Goal: Task Accomplishment & Management: Complete application form

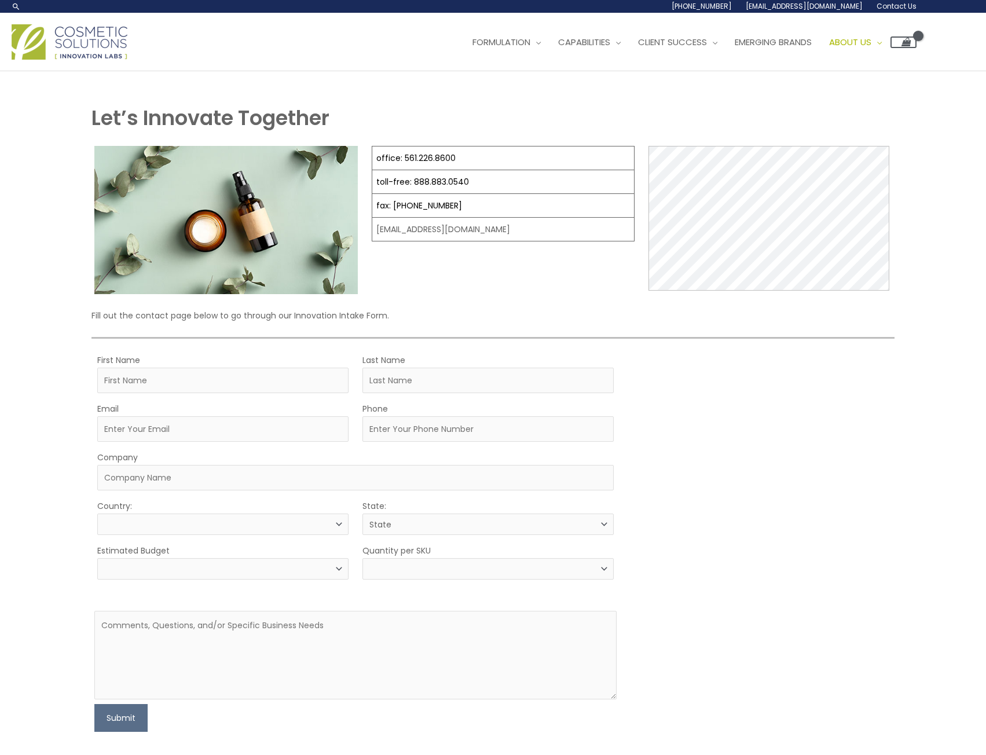
select select
drag, startPoint x: 455, startPoint y: 156, endPoint x: 402, endPoint y: 163, distance: 53.7
click at [402, 163] on td "office: 561.226.8600" at bounding box center [503, 158] width 262 height 24
copy link "561.226.8600"
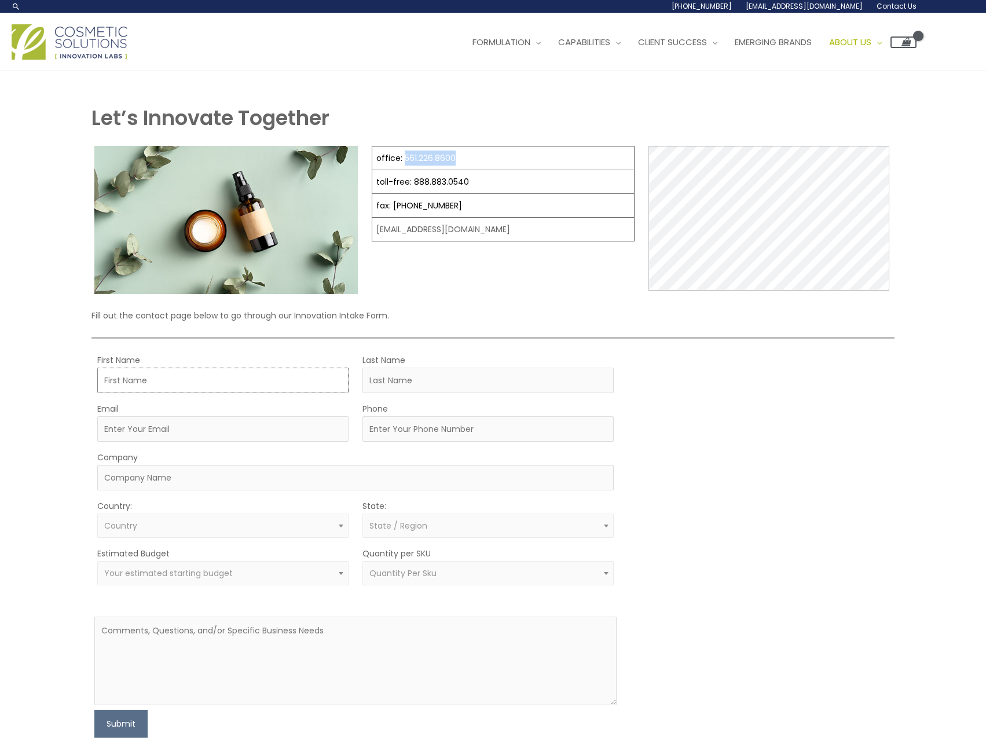
click at [156, 374] on input "First Name" at bounding box center [222, 379] width 251 height 25
type input "[PERSON_NAME]"
type input "[PERSON_NAME][EMAIL_ADDRESS][PERSON_NAME][DOMAIN_NAME]"
type input "3094351787"
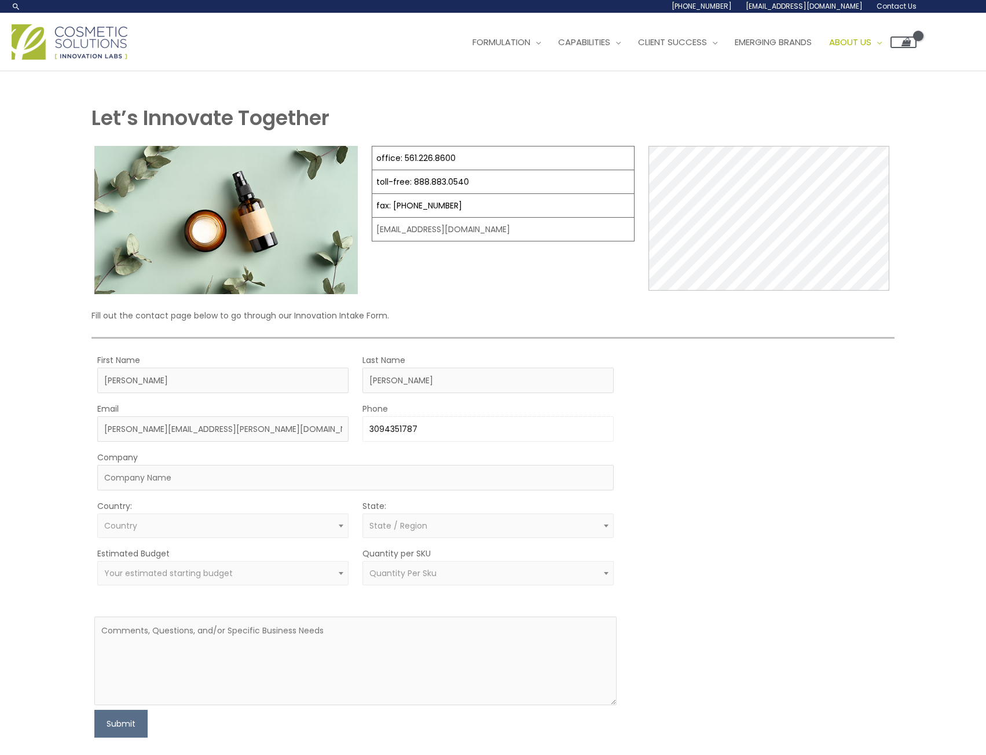
type input "Evonik Corporation"
select select "[GEOGRAPHIC_DATA]"
select select "Illinois"
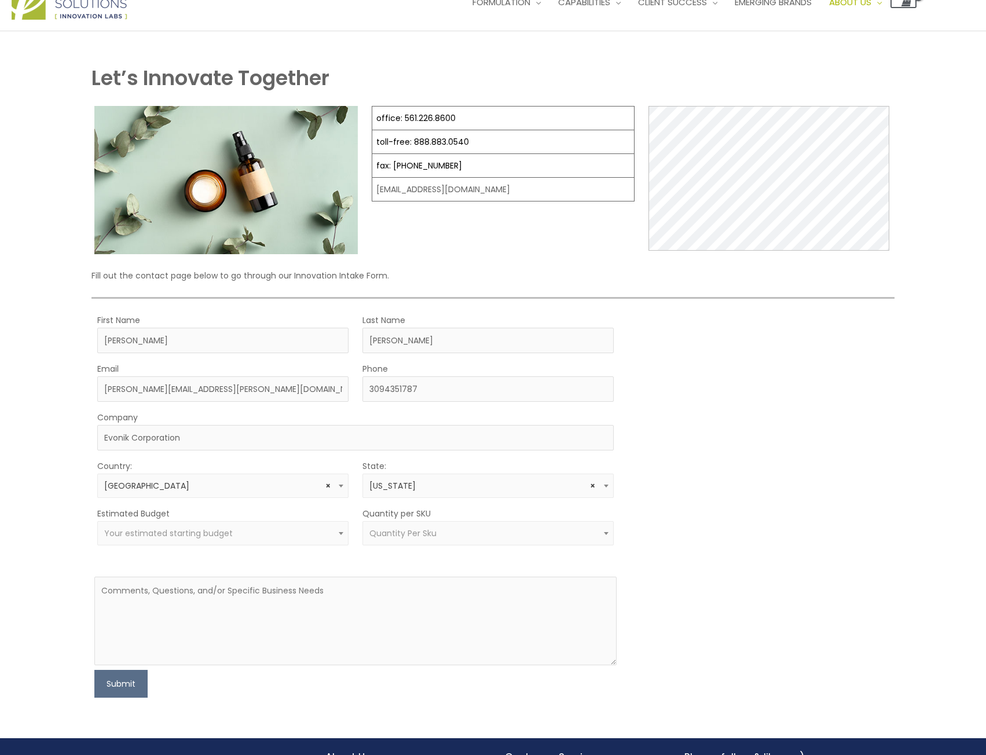
scroll to position [58, 0]
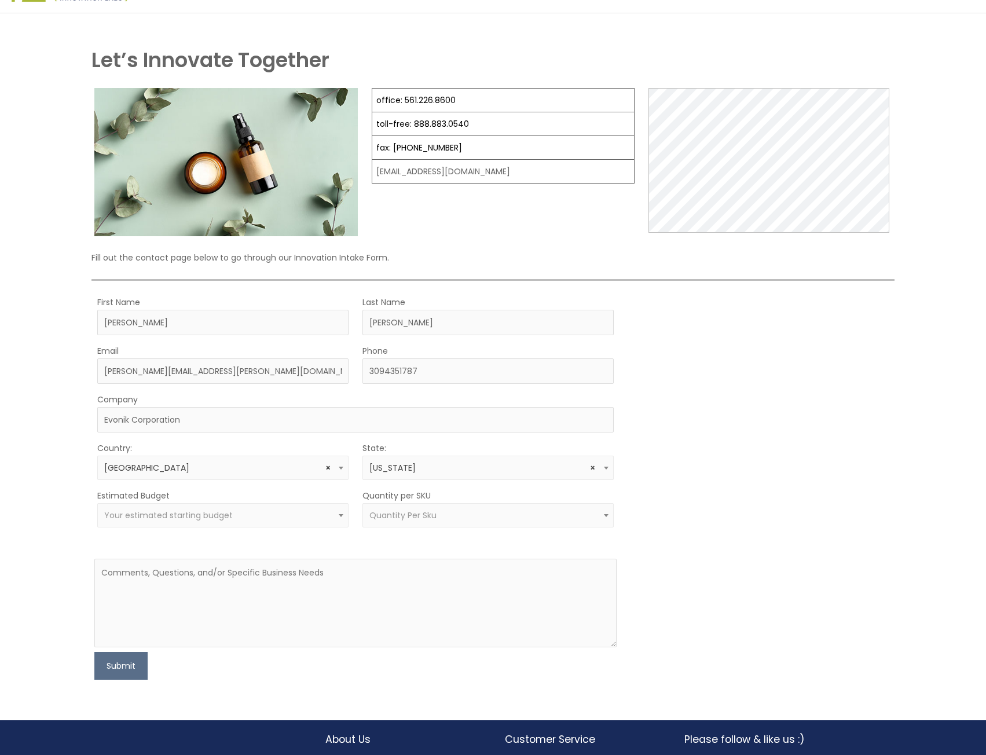
click at [261, 508] on span "Your estimated starting budget" at bounding box center [222, 515] width 251 height 24
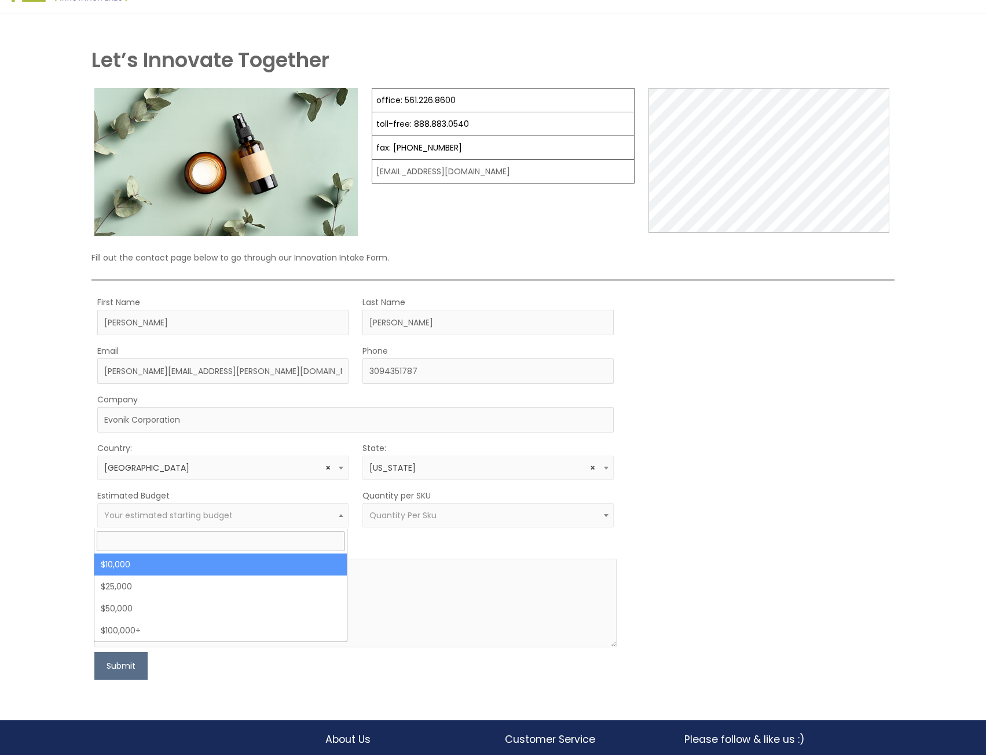
click at [790, 472] on div "MOQ TRIGGER STEP 2 TRIGGER" at bounding box center [760, 487] width 261 height 385
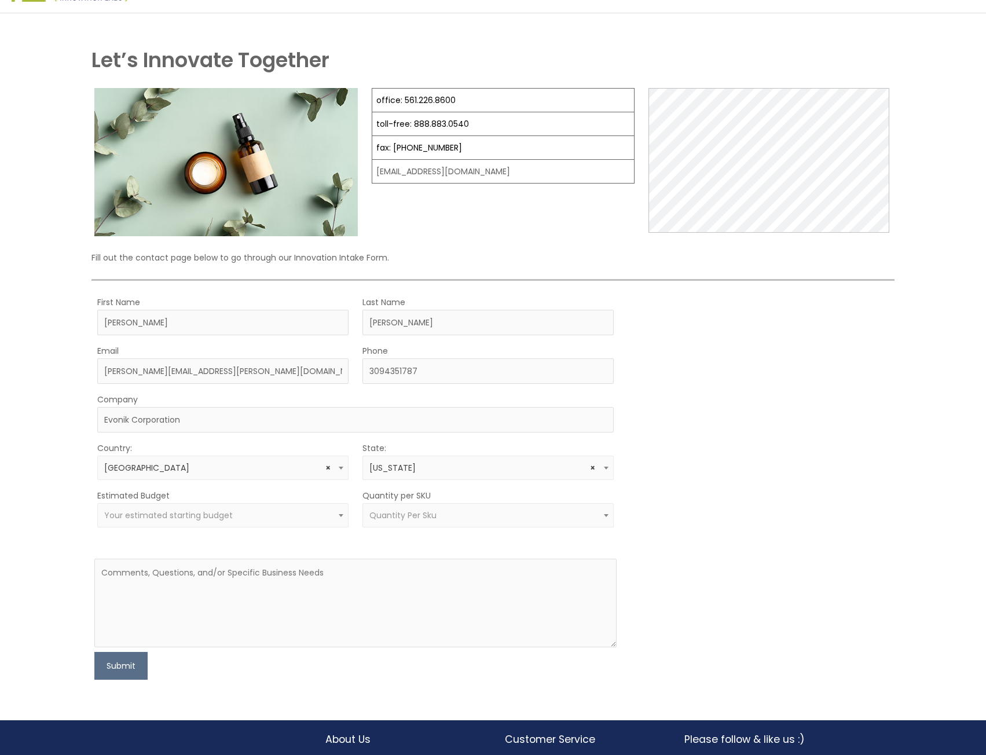
scroll to position [0, 0]
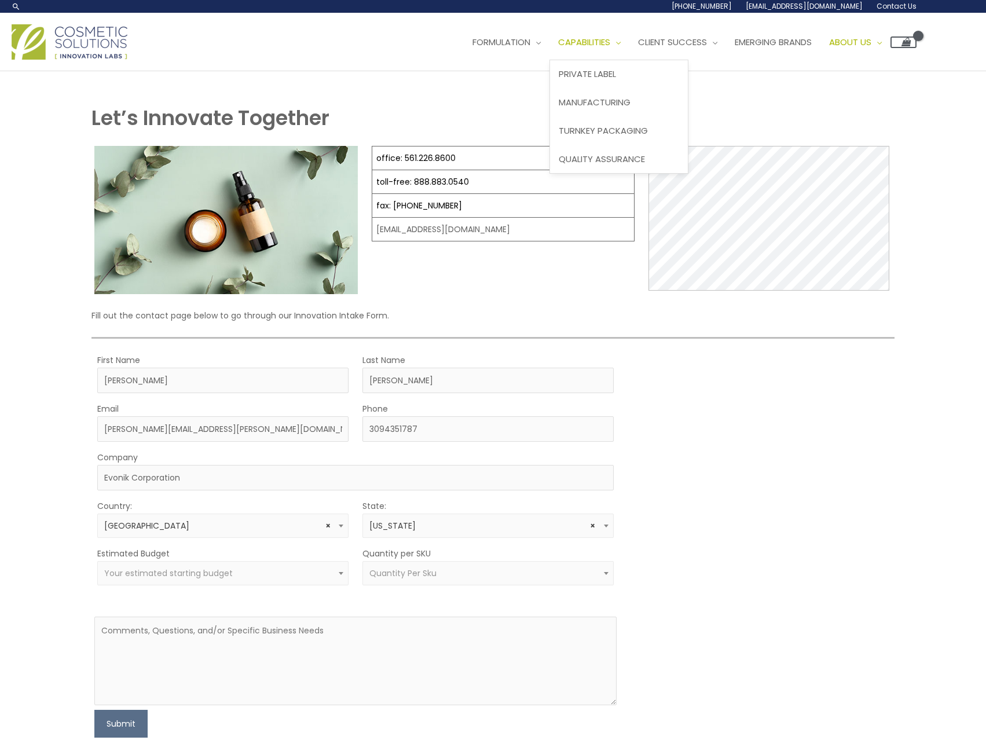
click at [610, 42] on span "Capabilities" at bounding box center [584, 42] width 52 height 12
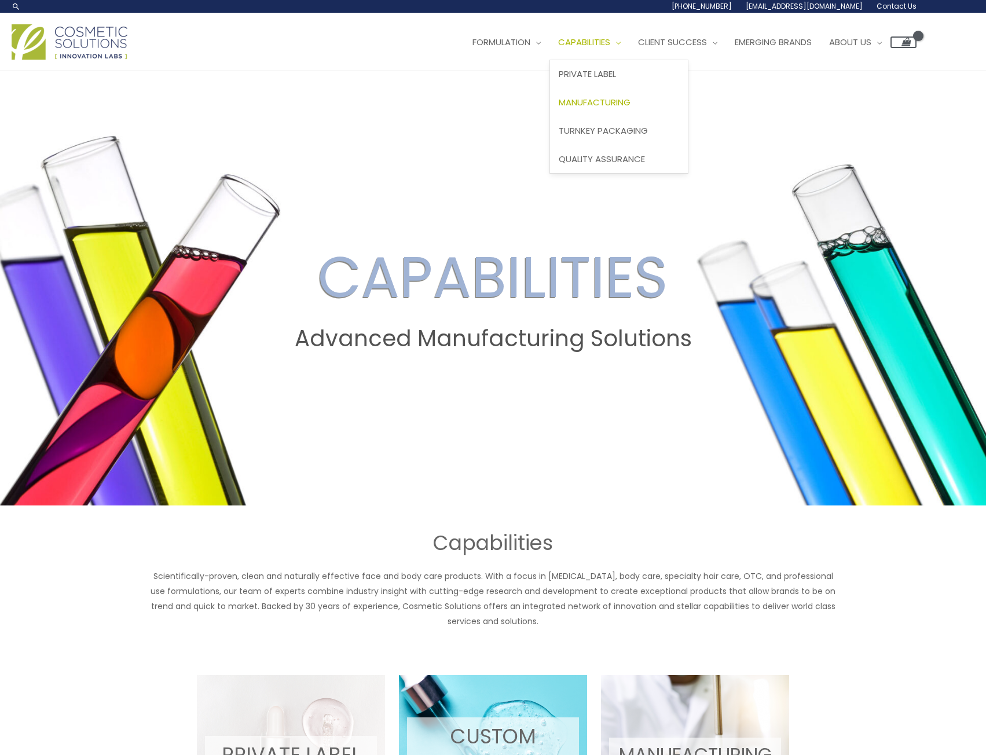
click at [604, 104] on span "Manufacturing" at bounding box center [594, 102] width 72 height 12
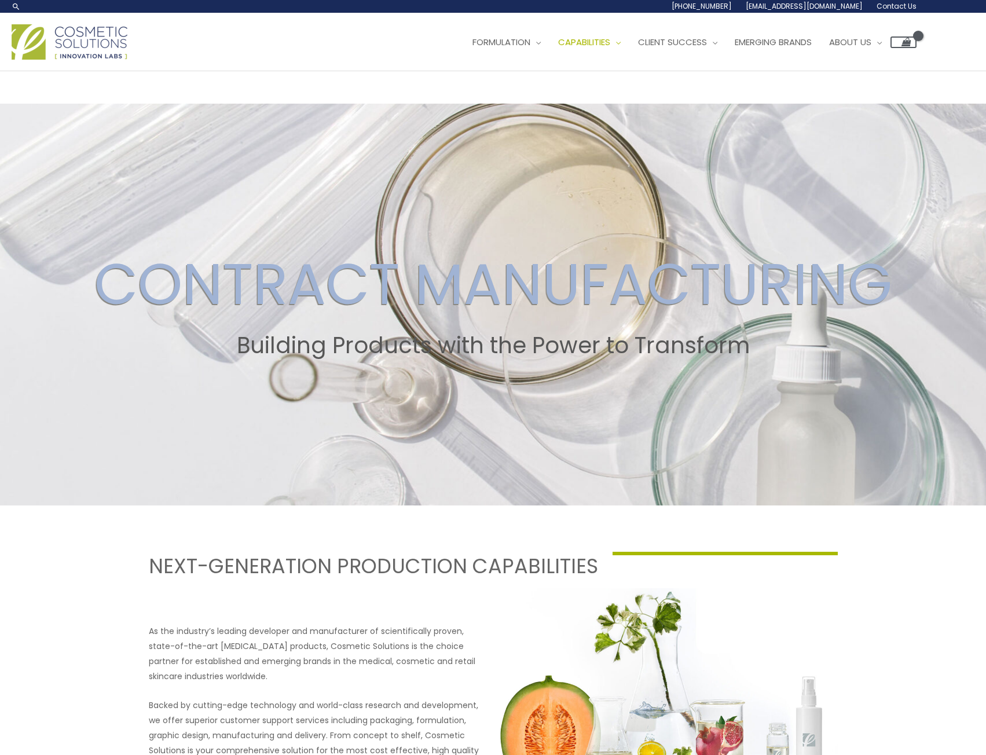
click at [893, 4] on span "Contact Us" at bounding box center [896, 6] width 40 height 10
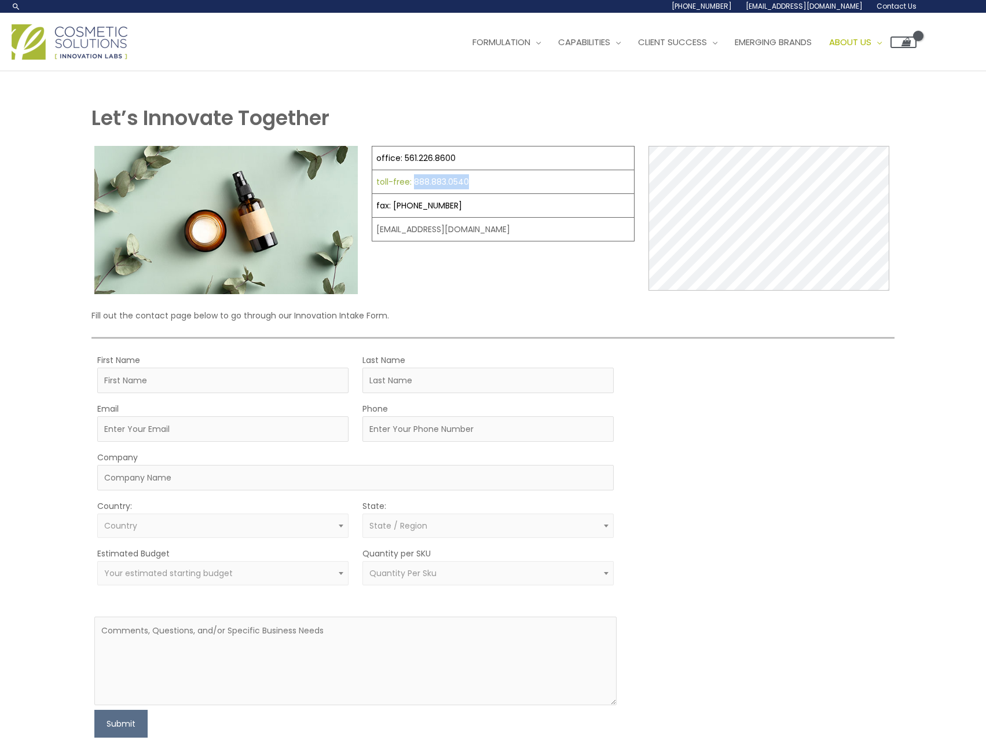
drag, startPoint x: 470, startPoint y: 182, endPoint x: 412, endPoint y: 176, distance: 58.1
click at [412, 176] on td "toll-free: 888.883.0540" at bounding box center [503, 182] width 262 height 24
copy link "888.883.0540"
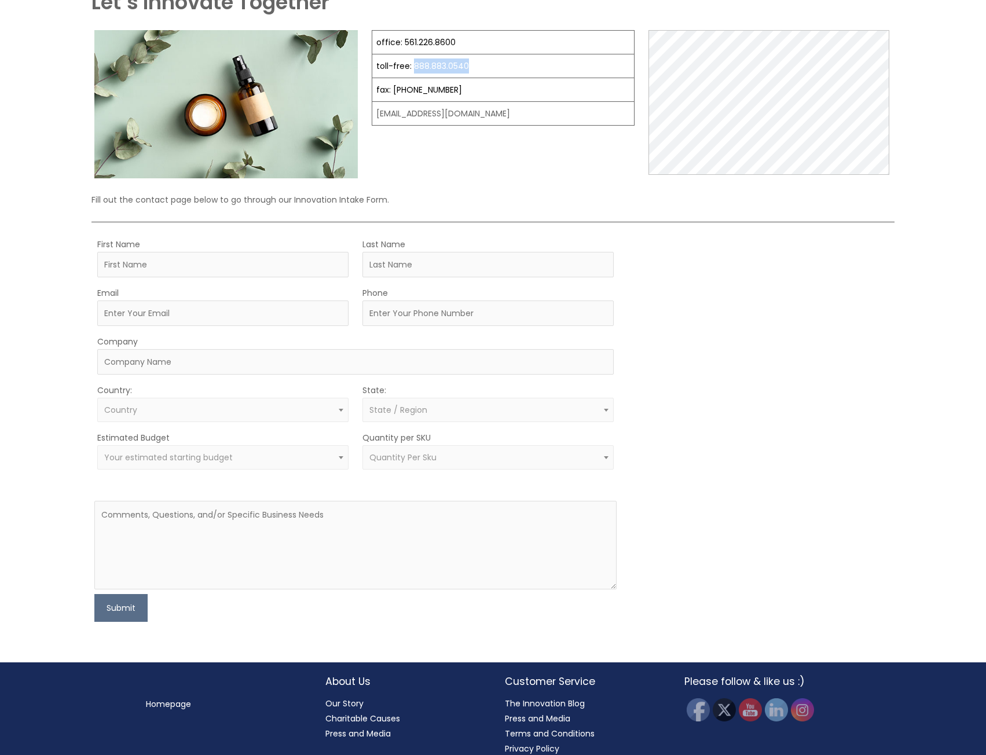
click at [230, 466] on span "Your estimated starting budget" at bounding box center [222, 457] width 251 height 24
click at [440, 465] on span "Quantity Per Sku" at bounding box center [487, 457] width 251 height 24
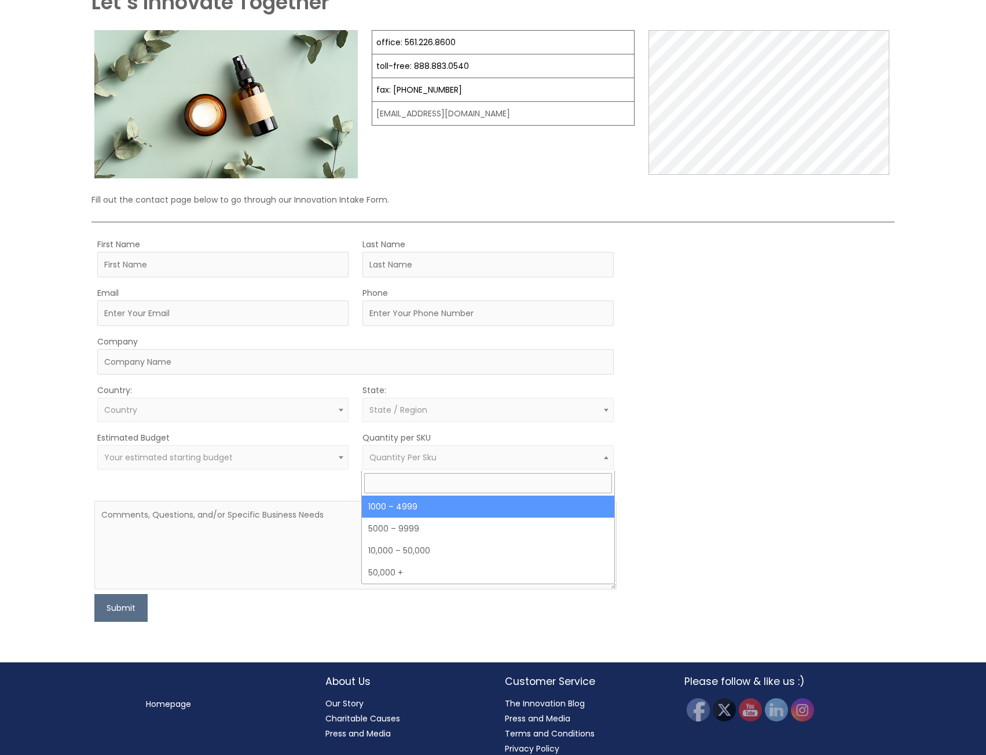
click at [443, 460] on span "Quantity Per Sku" at bounding box center [488, 457] width 238 height 11
click at [176, 264] on input "First Name" at bounding box center [222, 264] width 251 height 25
type input "Jessica"
type input "Whitsitt"
type input "jwebb@culver.edu"
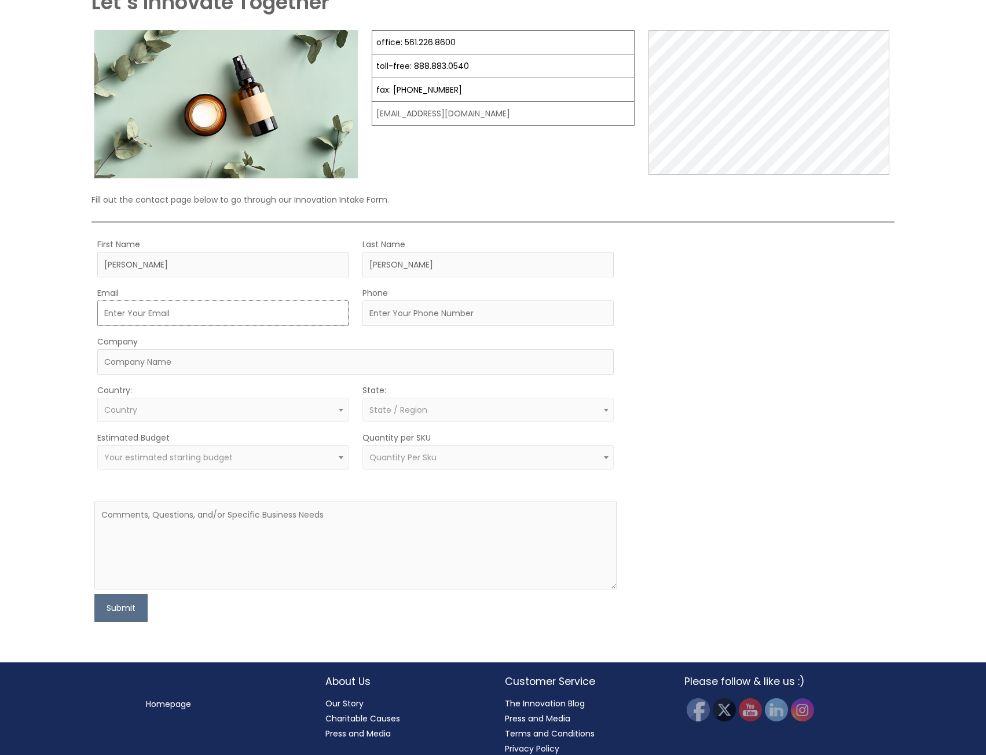
type input "3093383949"
select select "[GEOGRAPHIC_DATA]"
select select "Illinois"
click at [178, 369] on input "Company" at bounding box center [355, 361] width 516 height 25
type input "Evonik Corporation"
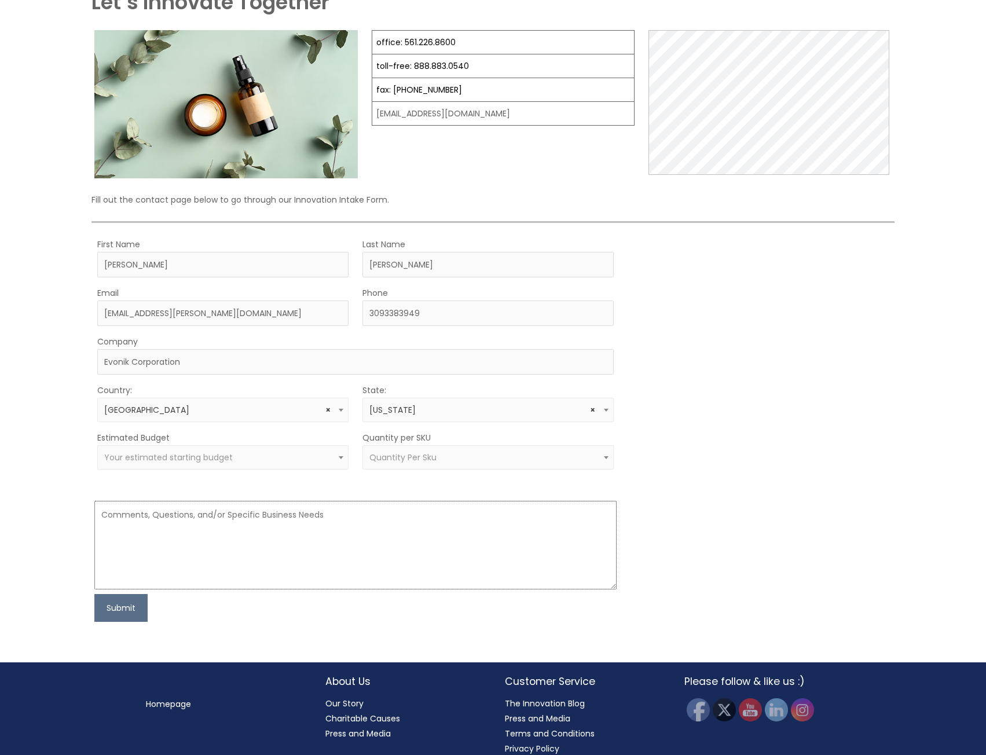
click at [194, 540] on textarea at bounding box center [355, 545] width 522 height 89
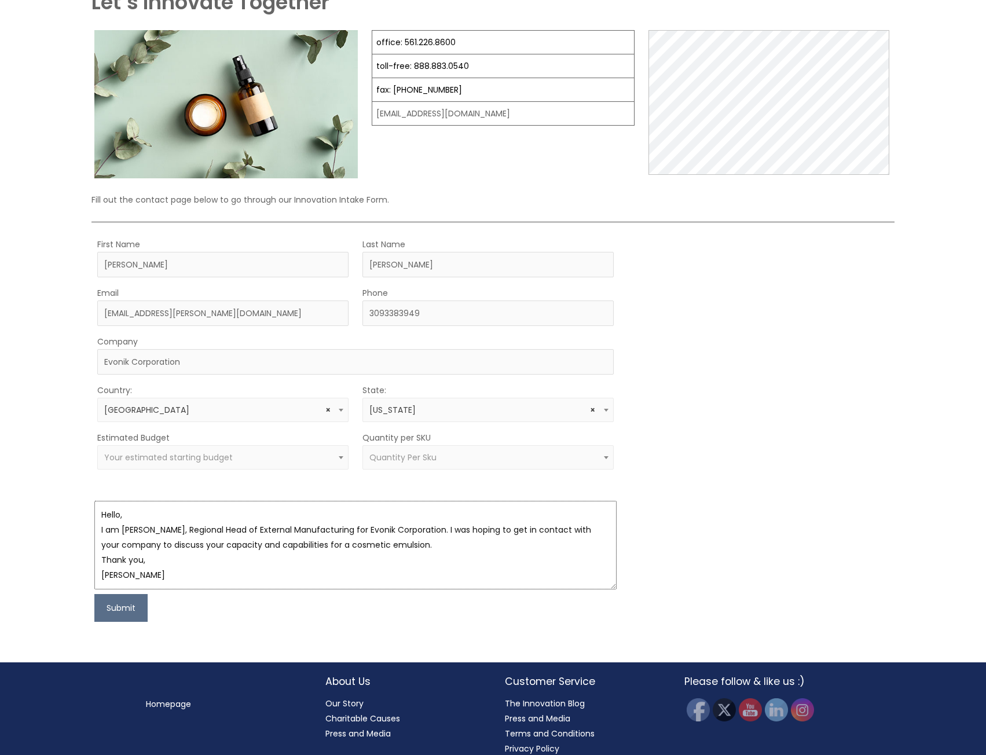
drag, startPoint x: 133, startPoint y: 576, endPoint x: 87, endPoint y: 504, distance: 85.4
click at [89, 504] on div "Let’s Innovate Together office: 561.226.8600 toll-free: 888.883.0540 fax: 561.2…" at bounding box center [493, 305] width 808 height 634
click at [176, 586] on textarea "Hello, I am Jessica Whitsitt, Regional Head of External Manufacturing for Evoni…" at bounding box center [355, 545] width 522 height 89
drag, startPoint x: 142, startPoint y: 579, endPoint x: 64, endPoint y: 498, distance: 112.5
click at [64, 499] on div "Let’s Innovate Together office: 561.226.8600 toll-free: 888.883.0540 fax: 561.2…" at bounding box center [493, 308] width 986 height 707
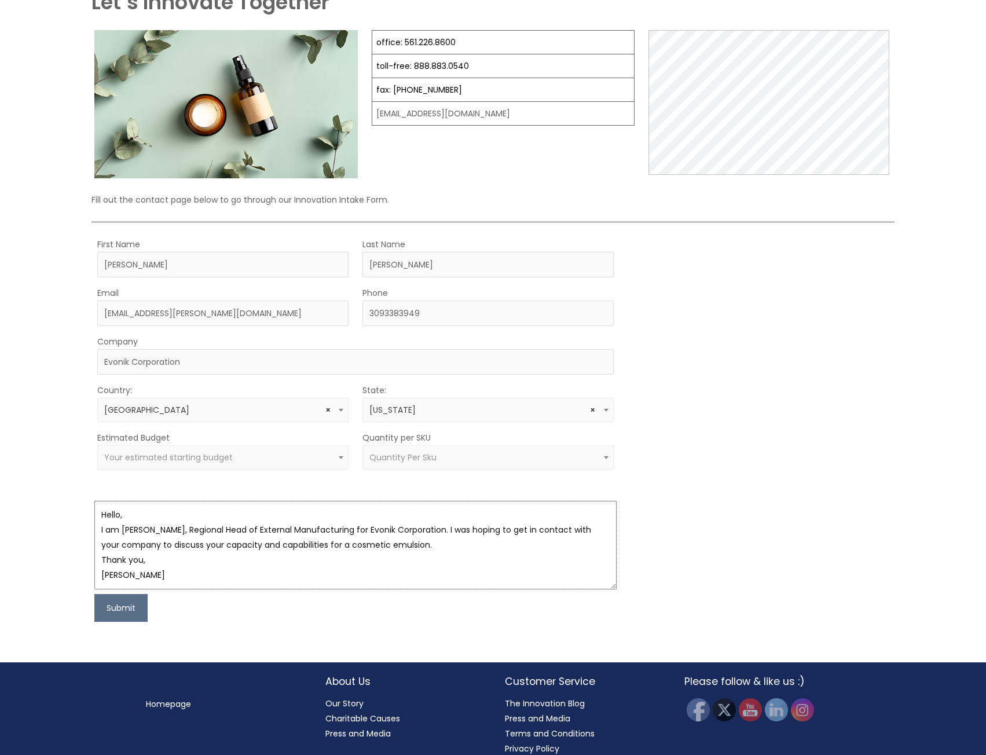
paste textarea "My name is Jessica Whitsitt, and I serve as the Regional Head of External Manuf…"
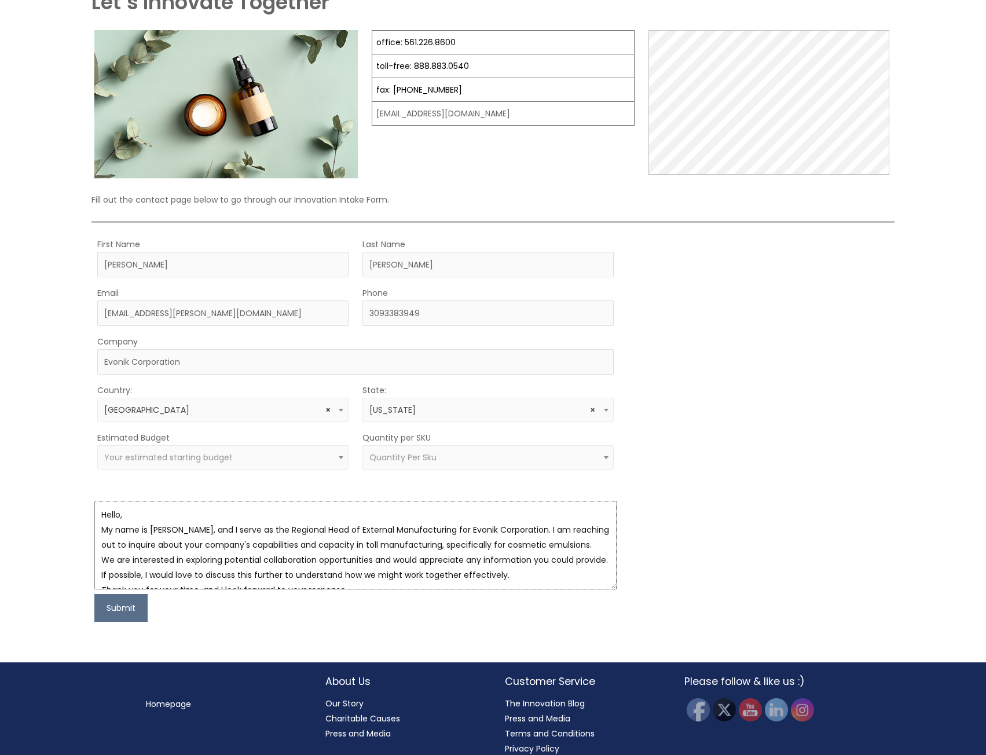
scroll to position [58, 0]
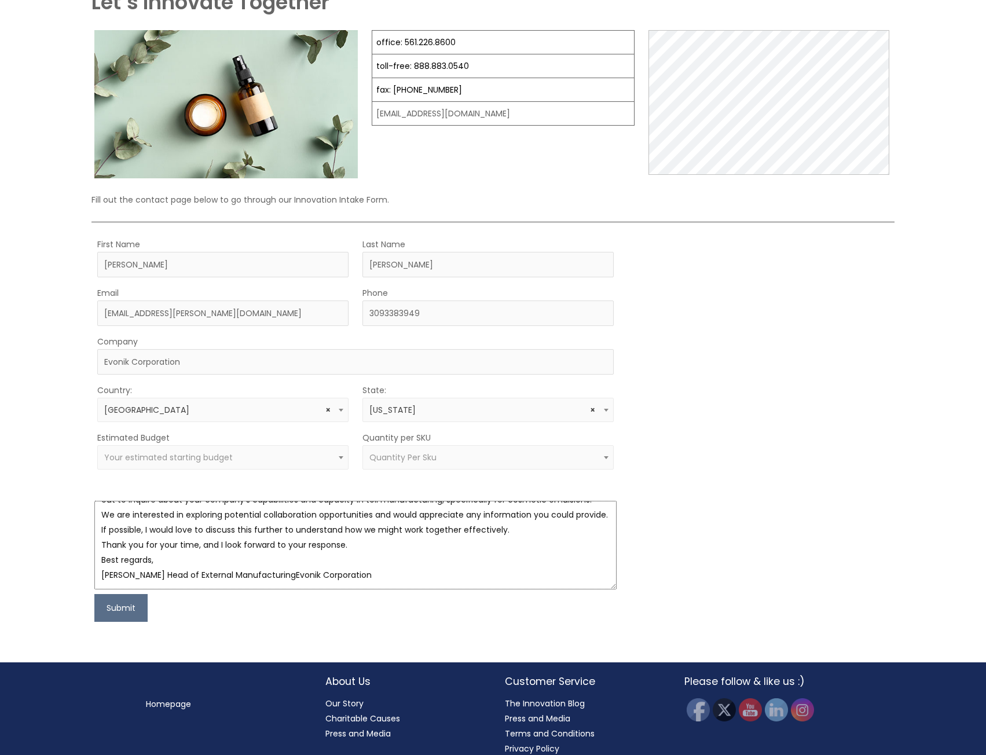
drag, startPoint x: 312, startPoint y: 519, endPoint x: 257, endPoint y: 519, distance: 55.6
click at [257, 519] on textarea "Hello, My name is Jessica Whitsitt, and I serve as the Regional Head of Externa…" at bounding box center [355, 545] width 522 height 89
click at [159, 578] on textarea "Hello, My name is Jessica Whitsitt, and I serve as the Regional Head of Externa…" at bounding box center [355, 545] width 522 height 89
click at [392, 575] on textarea "Hello, My name is Jessica Whitsitt, and I serve as the Regional Head of Externa…" at bounding box center [355, 545] width 522 height 89
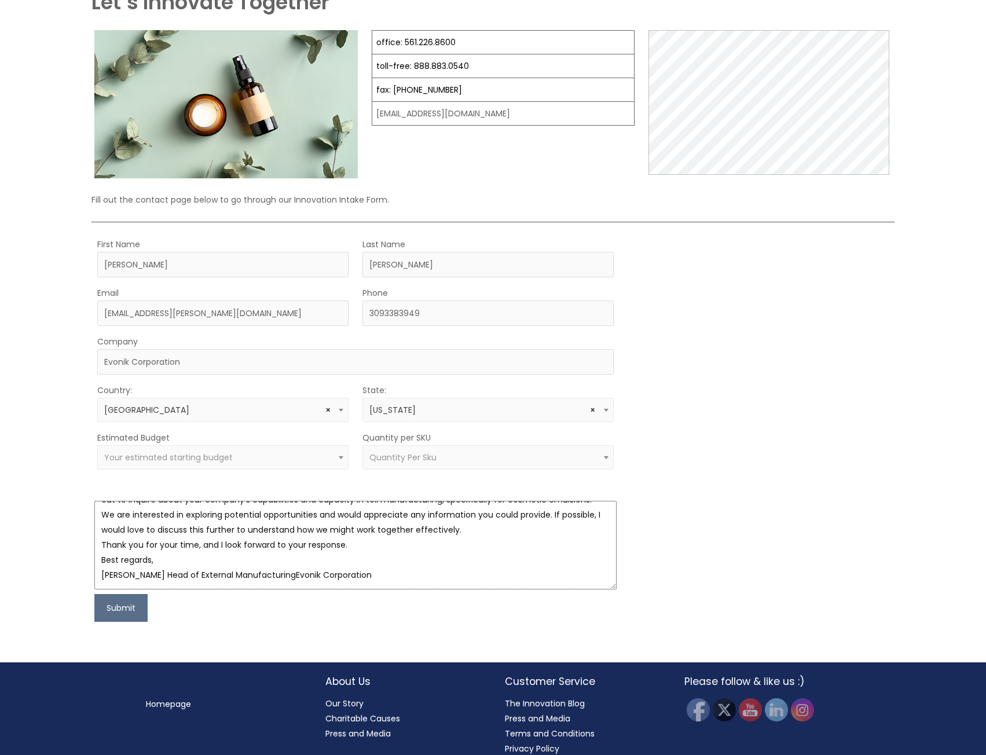
scroll to position [60, 0]
drag, startPoint x: 421, startPoint y: 578, endPoint x: 160, endPoint y: 583, distance: 261.0
click at [160, 583] on textarea "Hello, My name is Jessica Whitsitt, and I serve as the Regional Head of Externa…" at bounding box center [355, 545] width 522 height 89
click at [199, 573] on textarea "Hello, My name is Jessica Whitsitt, and I serve as the Regional Head of Externa…" at bounding box center [355, 545] width 522 height 89
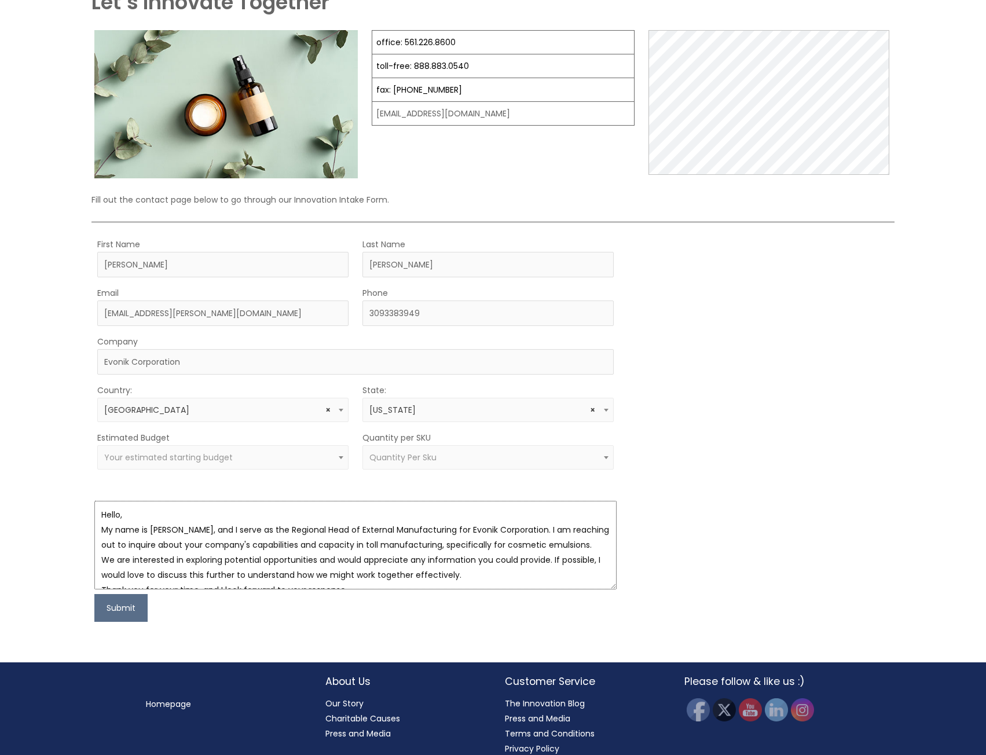
drag, startPoint x: 167, startPoint y: 582, endPoint x: 56, endPoint y: 473, distance: 155.1
click at [56, 473] on div "Let’s Innovate Together office: 561.226.8600 toll-free: 888.883.0540 fax: 561.2…" at bounding box center [493, 308] width 986 height 707
type textarea "Hello, My name is Jessica Whitsitt, and I serve as the Regional Head of Externa…"
click at [127, 609] on button "Submit" at bounding box center [120, 608] width 53 height 28
click at [223, 450] on span "Your estimated starting budget" at bounding box center [222, 457] width 251 height 24
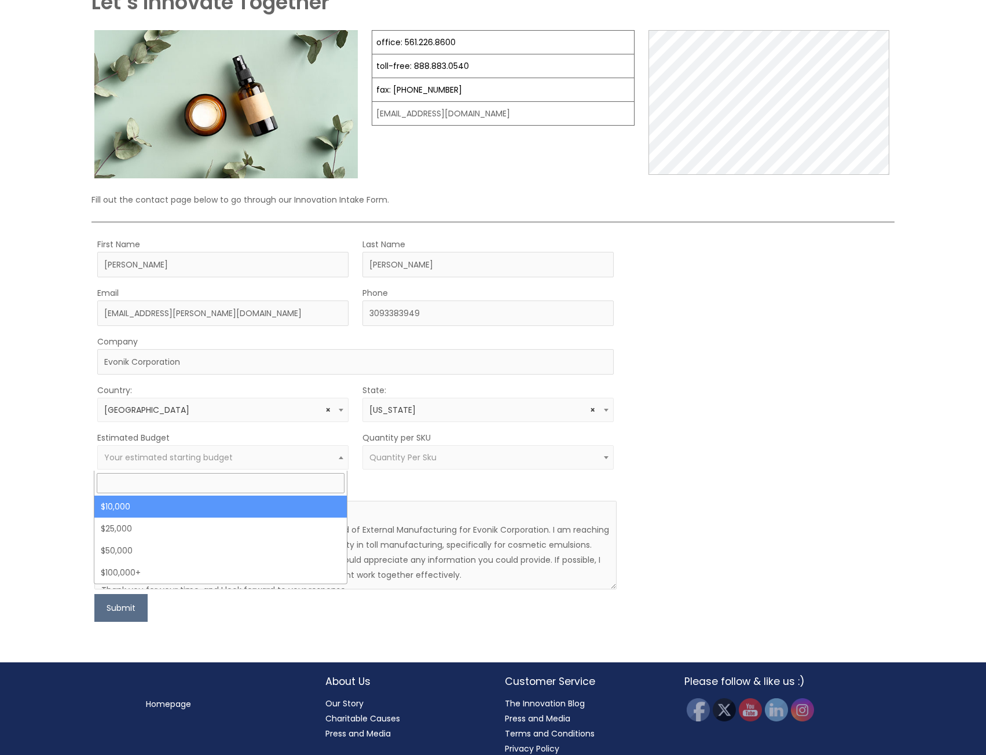
click at [753, 462] on div "MOQ TRIGGER STEP 2 TRIGGER" at bounding box center [760, 429] width 261 height 385
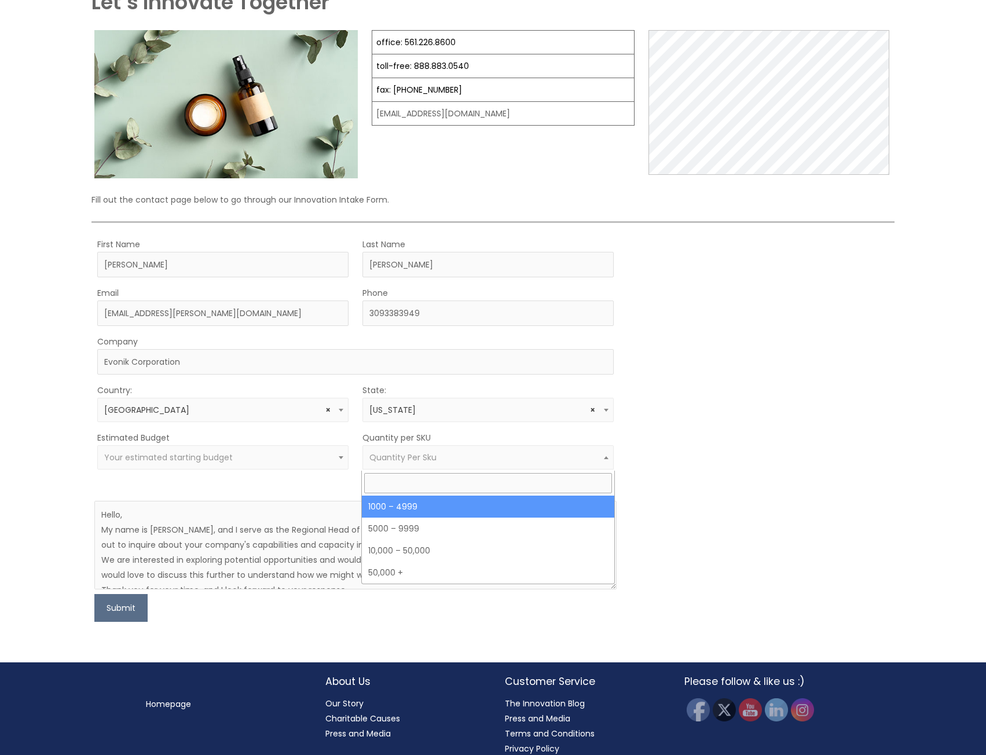
click at [538, 470] on body "Skip to content Search... 1.888.883.0540 info@naturalskincare.com Contact Us Ma…" at bounding box center [493, 325] width 986 height 883
select select "10"
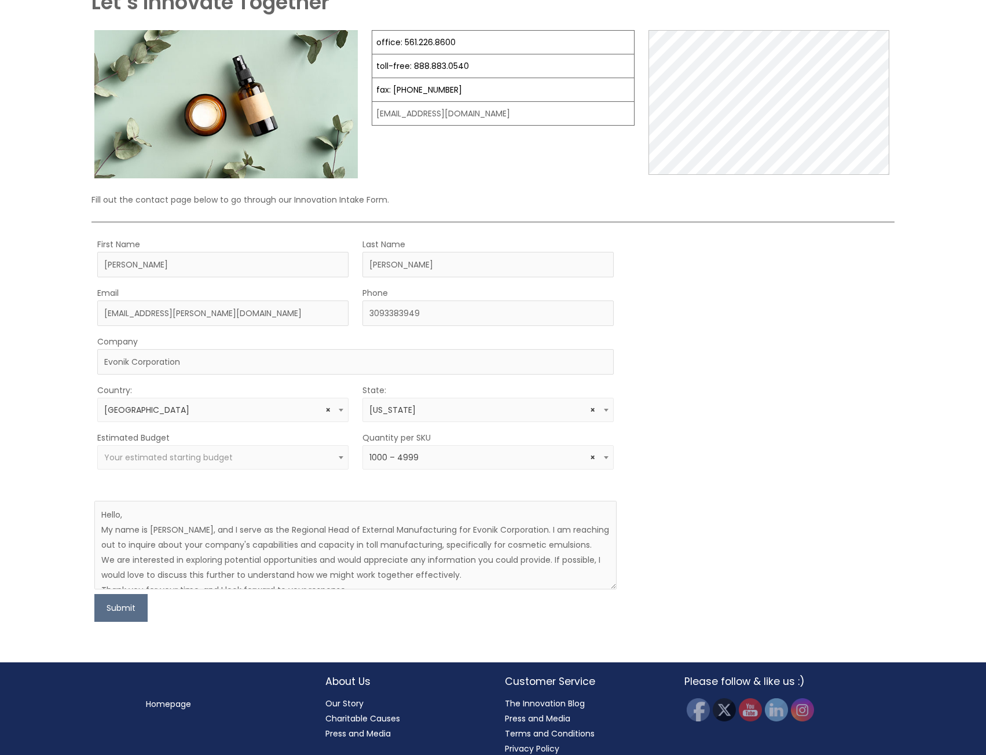
click at [328, 468] on span "Your estimated starting budget" at bounding box center [222, 457] width 251 height 24
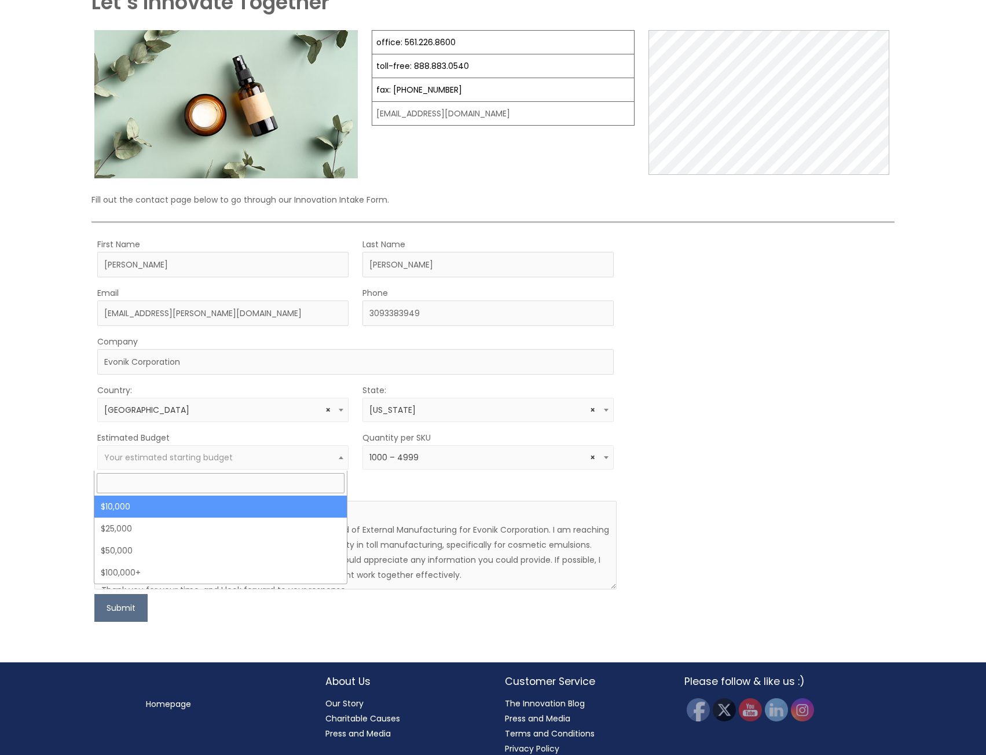
select select "10000"
click at [256, 465] on span "× $10,000" at bounding box center [222, 457] width 251 height 24
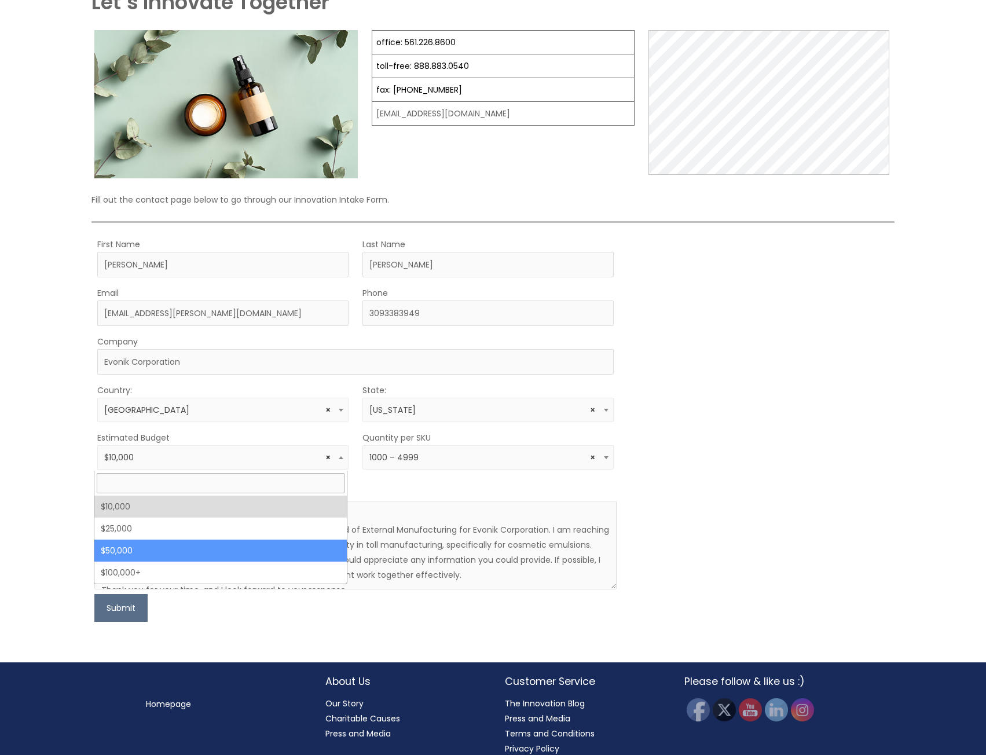
click at [801, 433] on div "MOQ TRIGGER STEP 2 TRIGGER" at bounding box center [760, 429] width 261 height 385
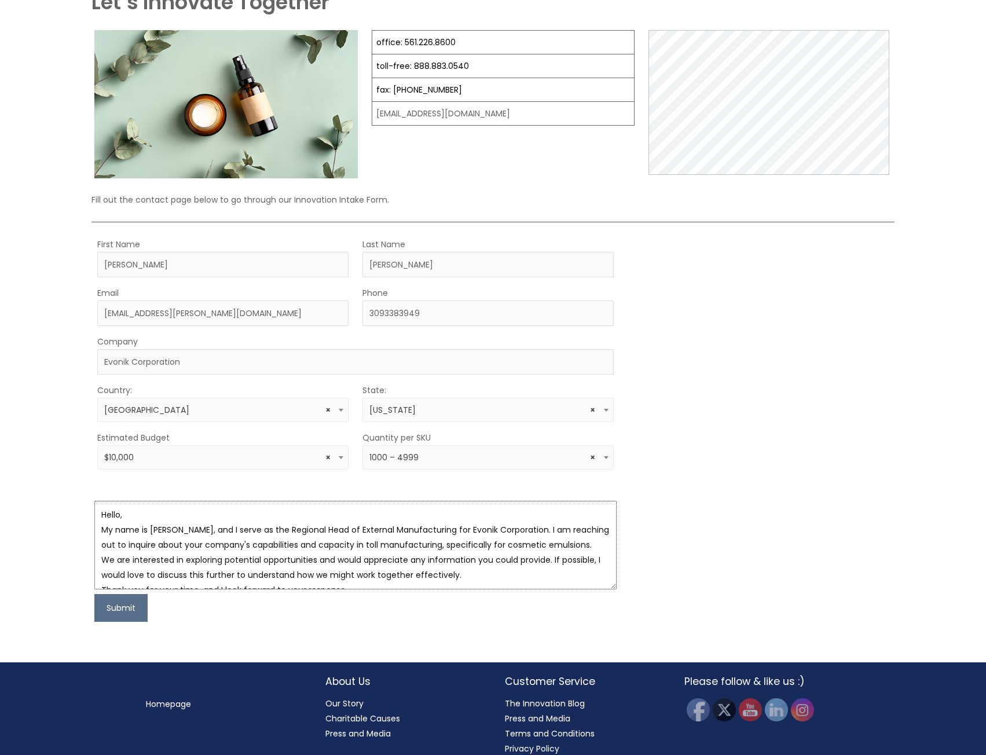
scroll to position [60, 0]
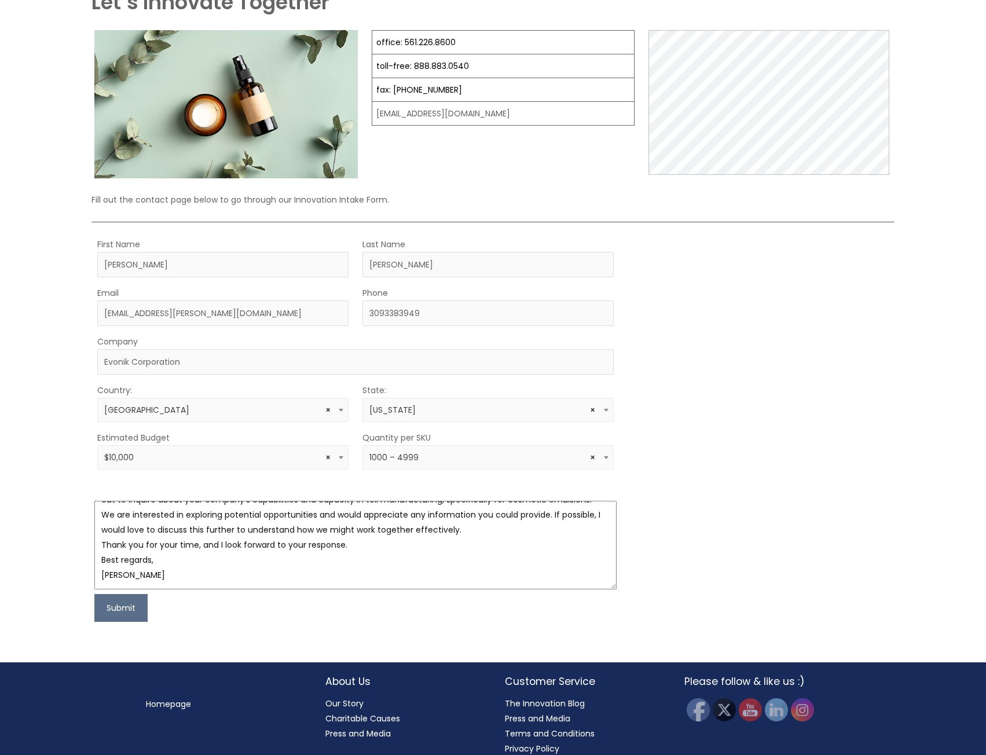
drag, startPoint x: 98, startPoint y: 516, endPoint x: 308, endPoint y: 657, distance: 253.0
click at [308, 657] on div "Let’s Innovate Together office: 561.226.8600 toll-free: 888.883.0540 fax: 561.2…" at bounding box center [493, 308] width 718 height 707
click at [170, 573] on textarea "Hello, My name is Jessica Whitsitt, and I serve as the Regional Head of Externa…" at bounding box center [355, 545] width 522 height 89
click at [160, 581] on textarea "Hello, My name is Jessica Whitsitt, and I serve as the Regional Head of Externa…" at bounding box center [355, 545] width 522 height 89
click at [110, 560] on textarea "Hello, My name is Jessica Whitsitt, and I serve as the Regional Head of Externa…" at bounding box center [355, 545] width 522 height 89
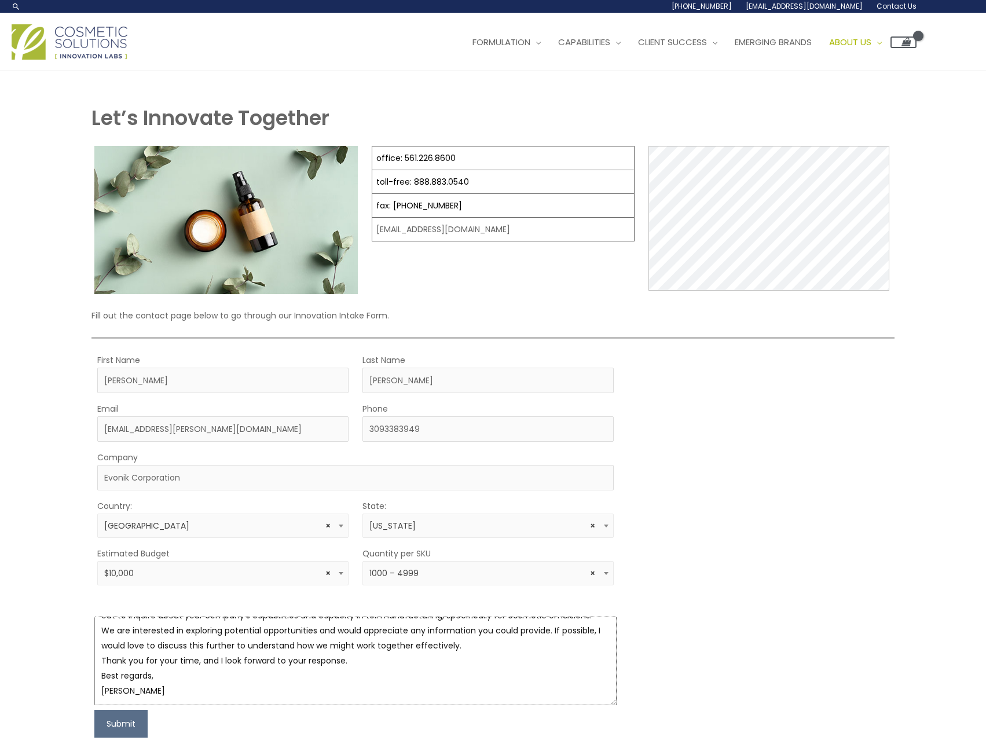
scroll to position [0, 0]
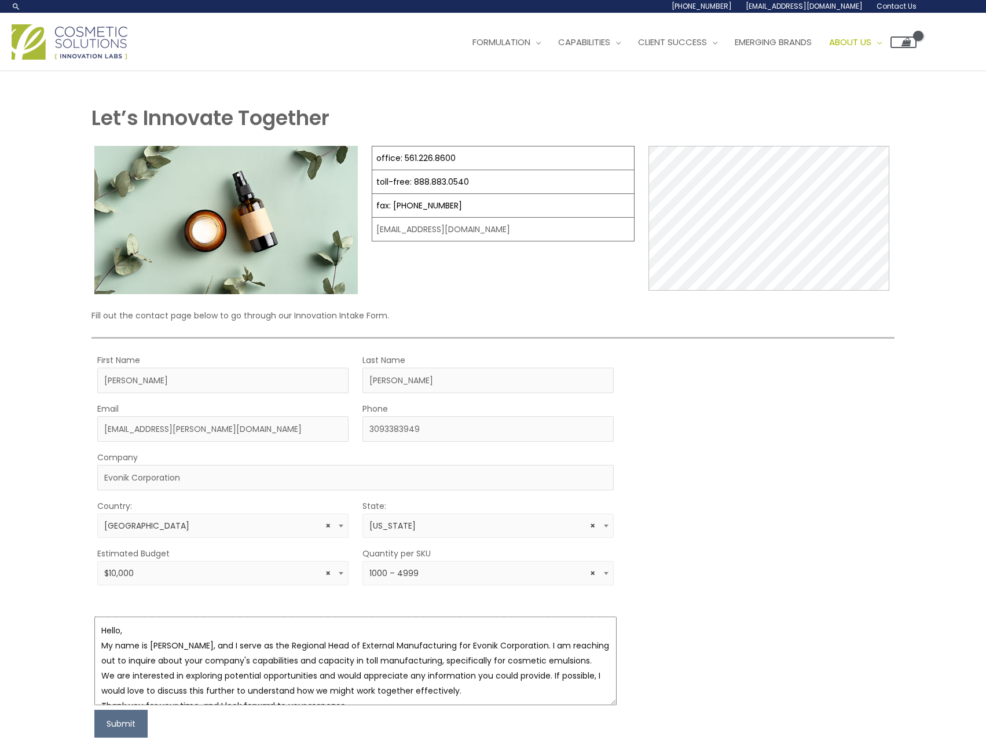
click at [215, 667] on textarea "Hello, My name is Jessica Whitsitt, and I serve as the Regional Head of Externa…" at bounding box center [355, 660] width 522 height 89
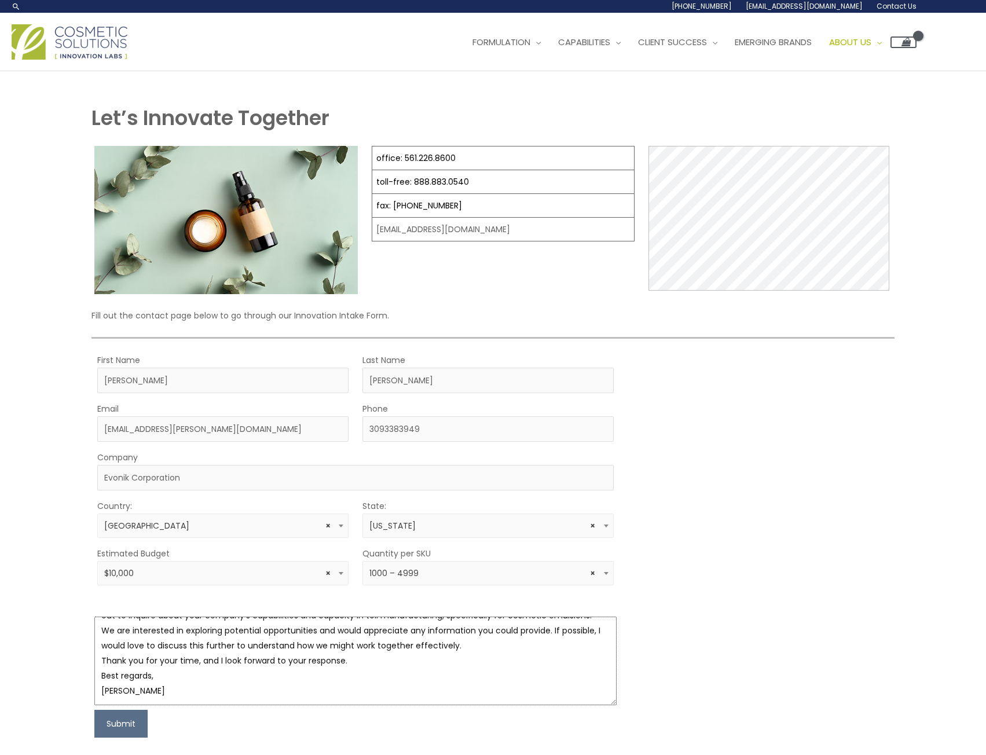
scroll to position [60, 0]
drag, startPoint x: 99, startPoint y: 630, endPoint x: 207, endPoint y: 740, distance: 153.5
click at [207, 739] on div "Let’s Innovate Together office: 561.226.8600 toll-free: 888.883.0540 fax: 561.2…" at bounding box center [493, 425] width 694 height 642
click at [195, 432] on input "jwebb@culver.edu" at bounding box center [222, 428] width 251 height 25
type input "jessica.whitsitt@evonik.com"
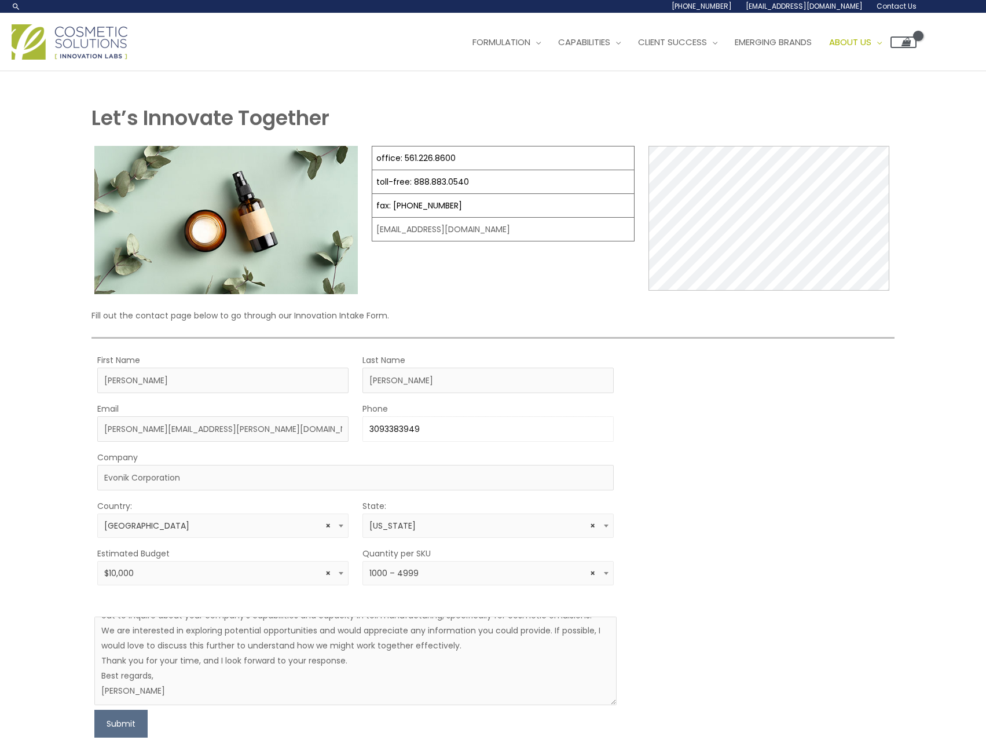
click at [435, 429] on input "3093383949" at bounding box center [487, 428] width 251 height 25
type input "3094351787"
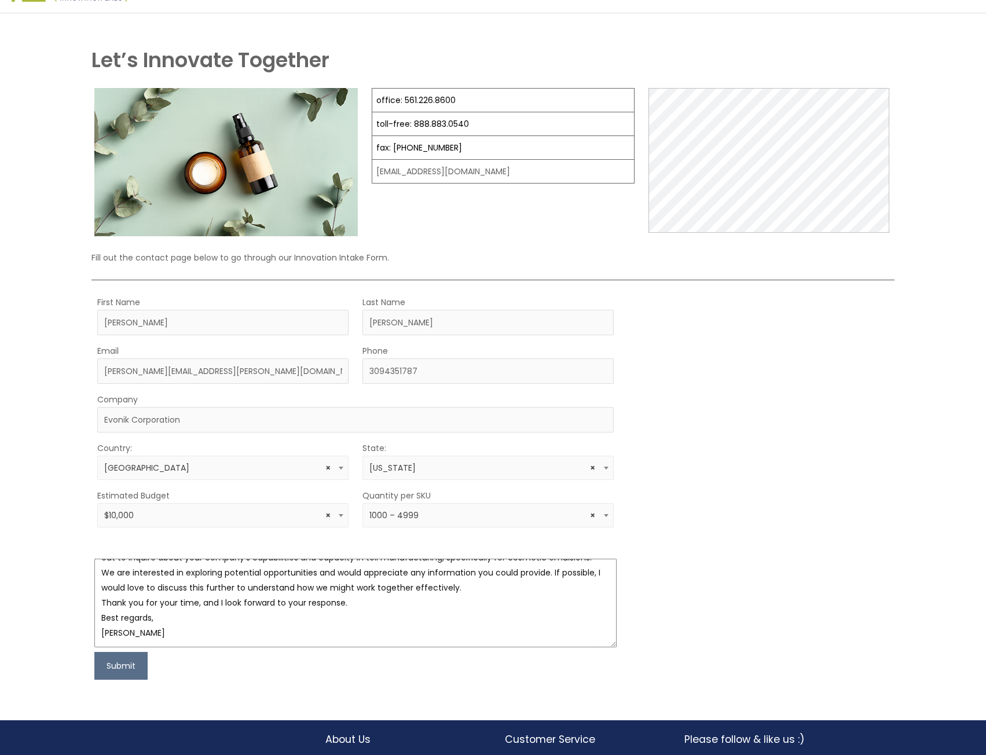
scroll to position [0, 0]
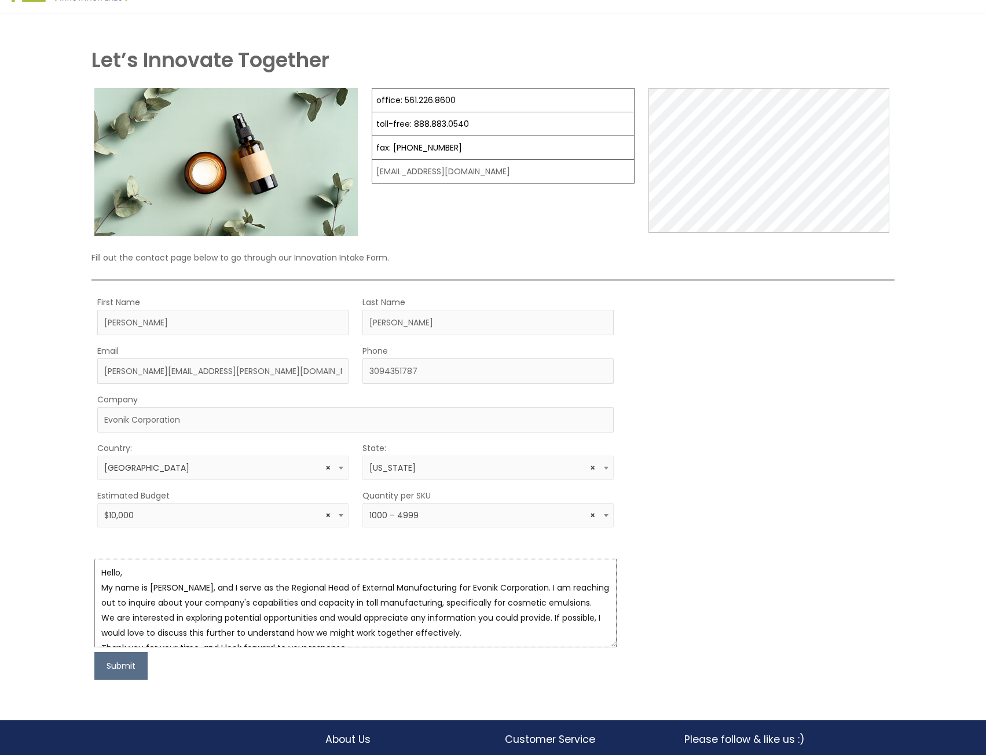
drag, startPoint x: 174, startPoint y: 636, endPoint x: 53, endPoint y: 535, distance: 156.9
click at [53, 535] on div "Let’s Innovate Together office: 561.226.8600 toll-free: 888.883.0540 fax: 561.2…" at bounding box center [493, 366] width 986 height 707
paste textarea "I am Jessica Whitsitt, the Regional Head of External Manufacturing for Evonik C…"
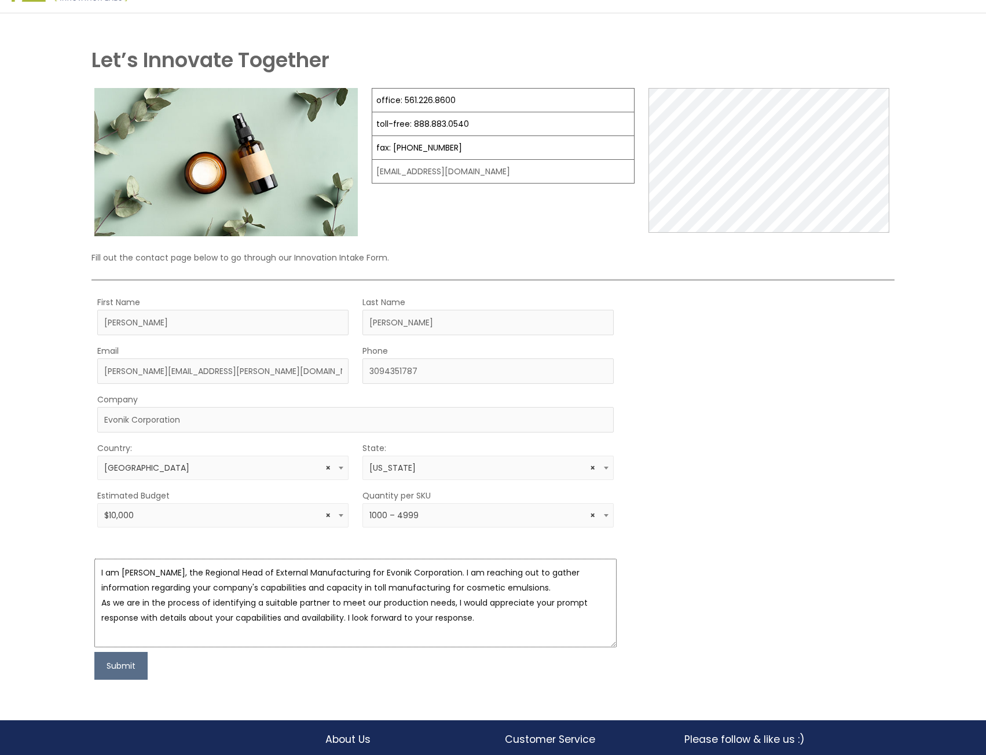
type textarea "I am Jessica Whitsitt, the Regional Head of External Manufacturing for Evonik C…"
drag, startPoint x: 454, startPoint y: 617, endPoint x: 78, endPoint y: 560, distance: 381.0
click at [78, 560] on div "Let’s Innovate Together office: 561.226.8600 toll-free: 888.883.0540 fax: 561.2…" at bounding box center [493, 366] width 986 height 707
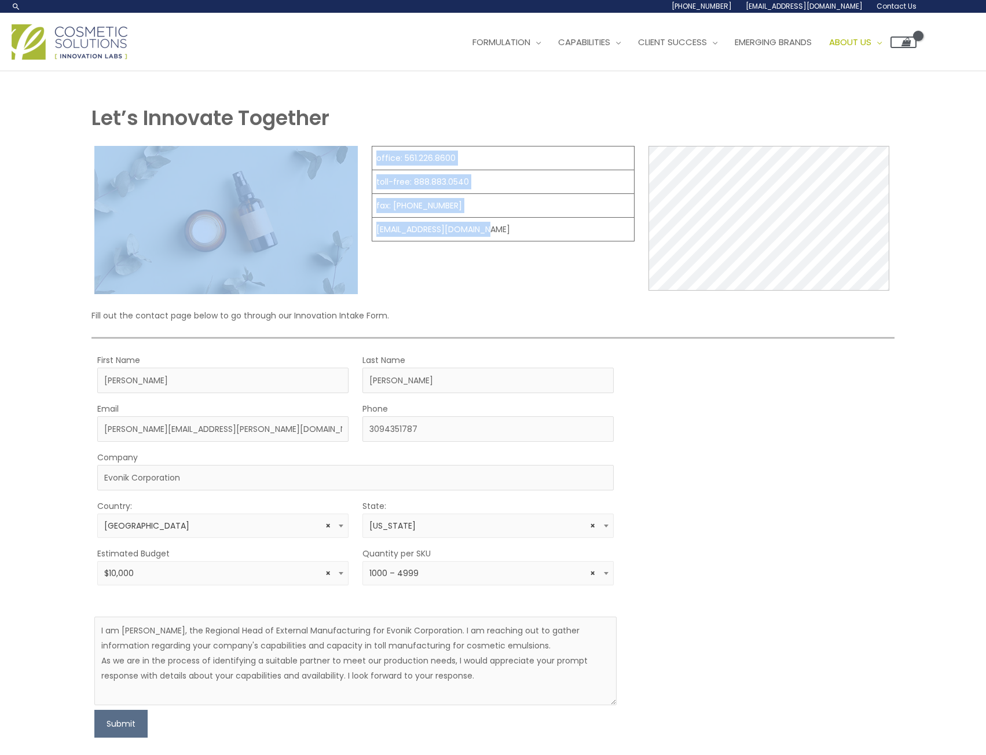
drag, startPoint x: 499, startPoint y: 229, endPoint x: 361, endPoint y: 231, distance: 138.3
click at [361, 230] on div "office: 561.226.8600 toll-free: 888.883.0540 fax: 561.226.8700 info@naturalskin…" at bounding box center [492, 220] width 802 height 148
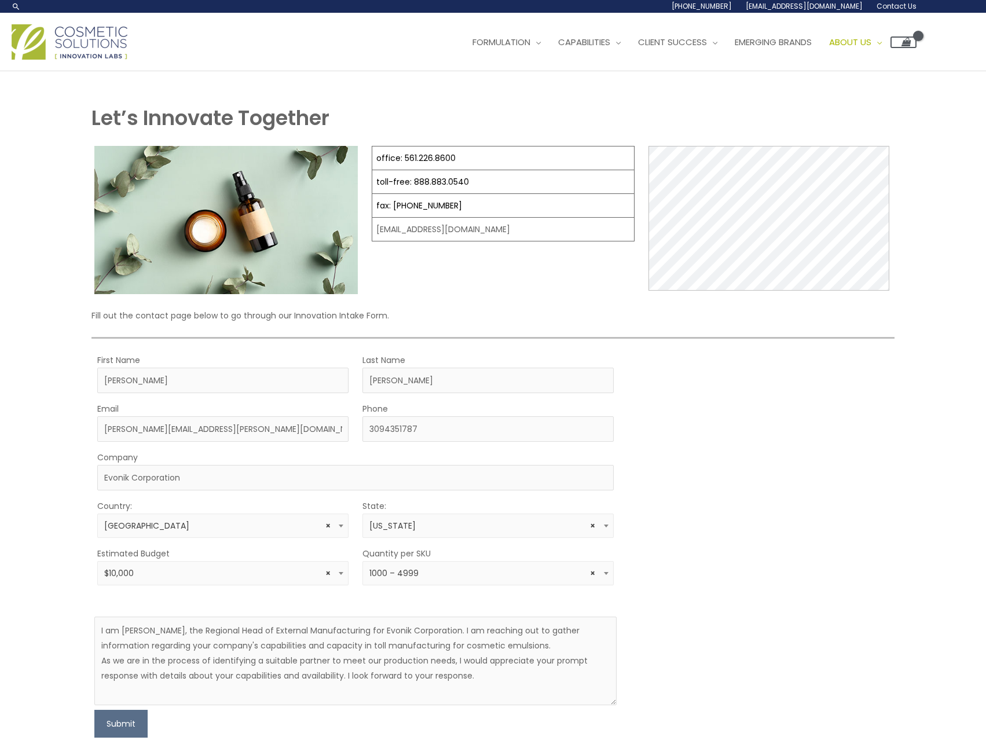
click at [526, 249] on figure "office: 561.226.8600 toll-free: 888.883.0540 fax: 561.226.8700 info@naturalskin…" at bounding box center [503, 200] width 263 height 108
drag, startPoint x: 497, startPoint y: 229, endPoint x: 370, endPoint y: 232, distance: 126.8
click at [372, 232] on td "[EMAIL_ADDRESS][DOMAIN_NAME]" at bounding box center [503, 230] width 262 height 24
copy td "[EMAIL_ADDRESS][DOMAIN_NAME]"
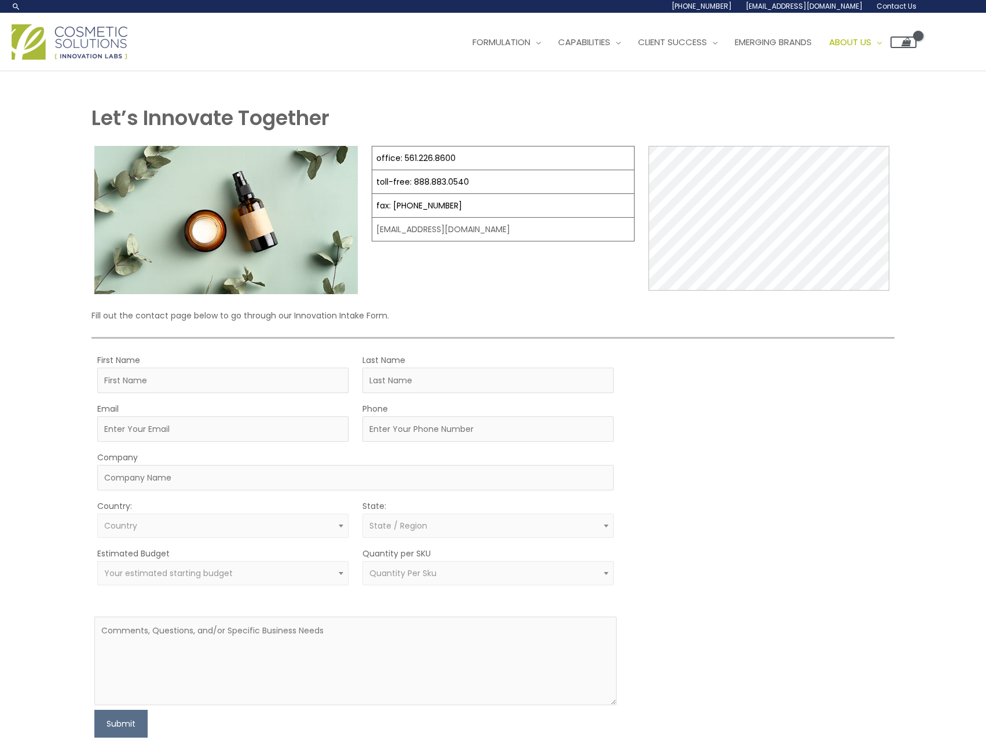
click at [489, 231] on td "[EMAIL_ADDRESS][DOMAIN_NAME]" at bounding box center [503, 230] width 262 height 24
